Goal: Information Seeking & Learning: Find specific fact

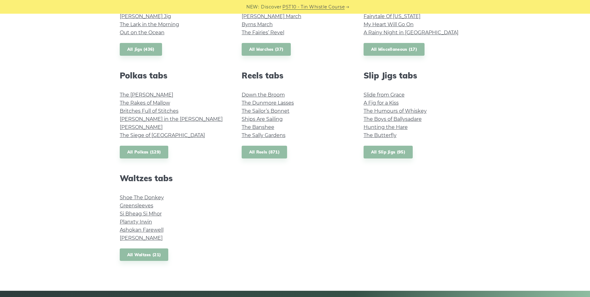
scroll to position [404, 0]
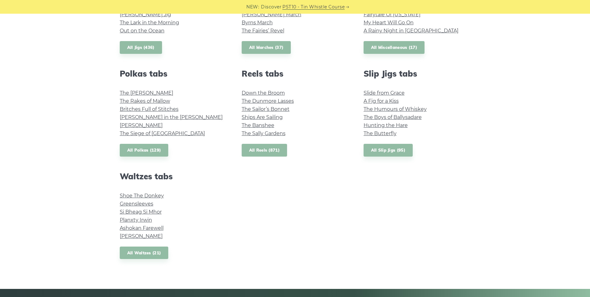
click at [271, 153] on link "All Reels (871)" at bounding box center [265, 150] width 46 height 13
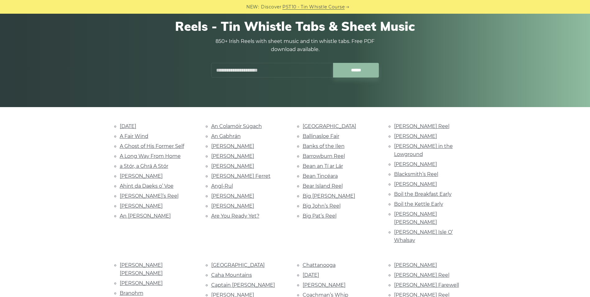
scroll to position [31, 0]
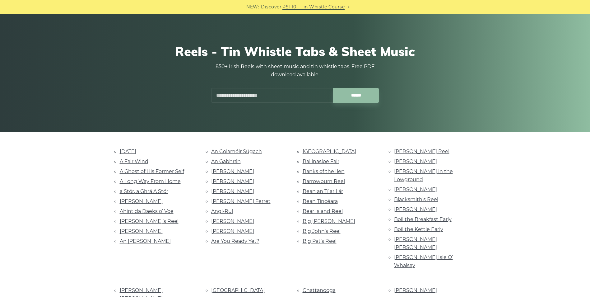
click at [238, 94] on input "text" at bounding box center [272, 95] width 122 height 15
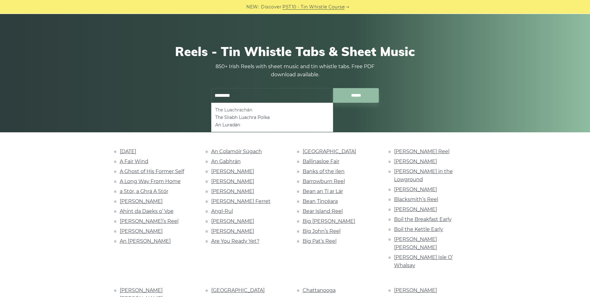
click at [246, 111] on li "The Luachrachán" at bounding box center [272, 109] width 114 height 7
type input "**********"
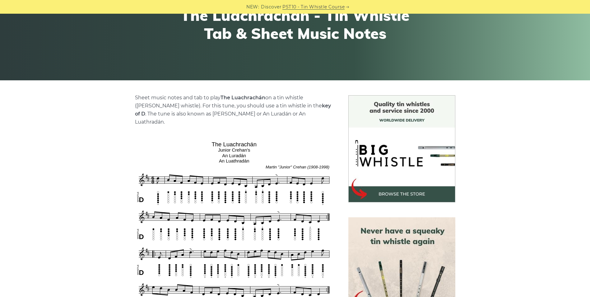
scroll to position [155, 0]
